Goal: Information Seeking & Learning: Compare options

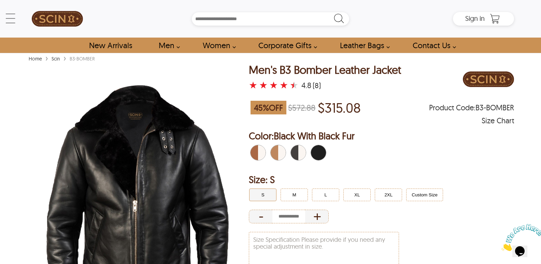
scroll to position [102, 0]
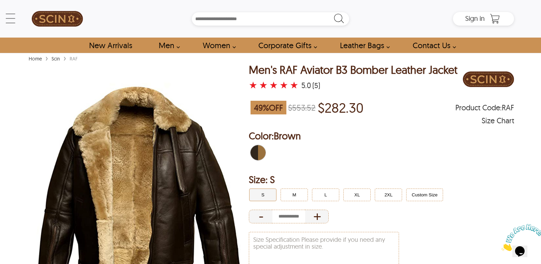
click at [165, 139] on img at bounding box center [137, 202] width 221 height 276
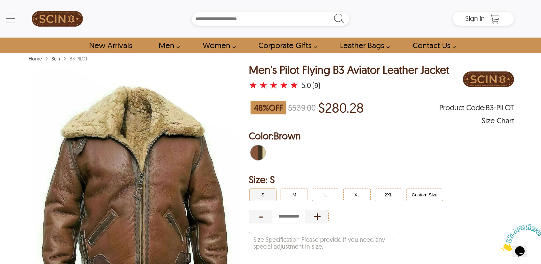
click at [149, 131] on img at bounding box center [137, 202] width 221 height 276
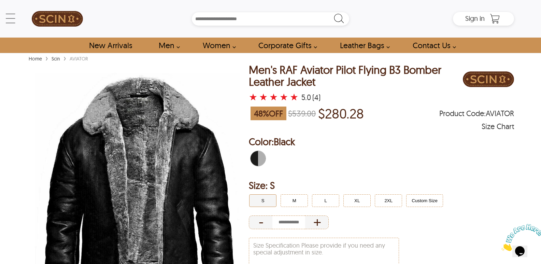
click at [154, 156] on img at bounding box center [137, 202] width 221 height 276
